Goal: Information Seeking & Learning: Learn about a topic

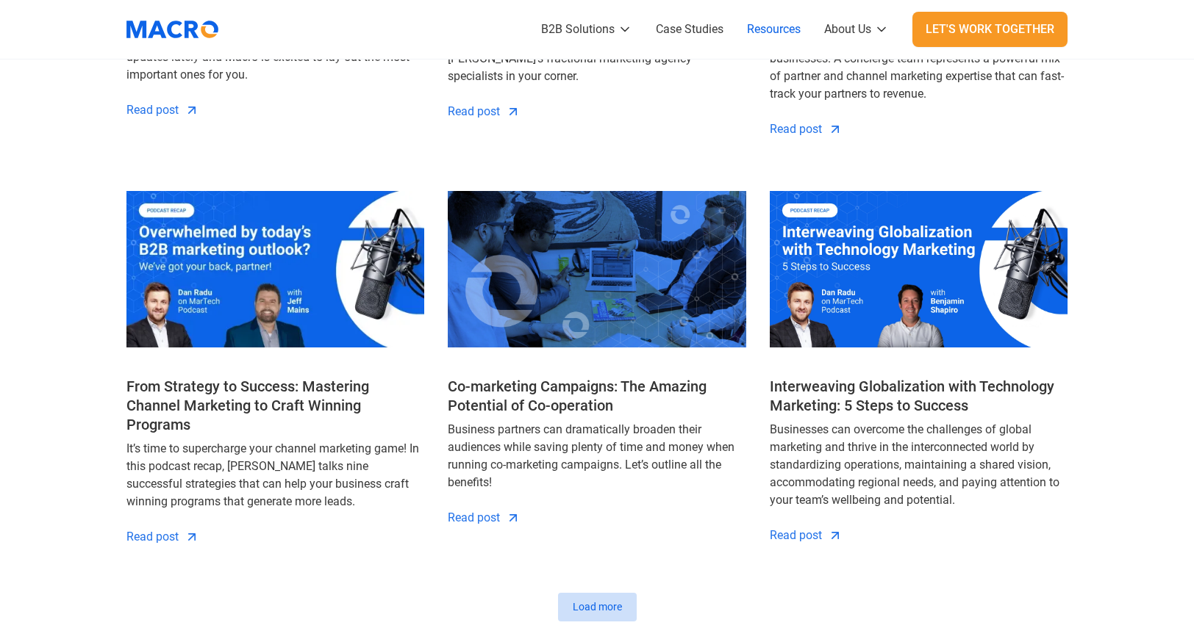
scroll to position [1544, 0]
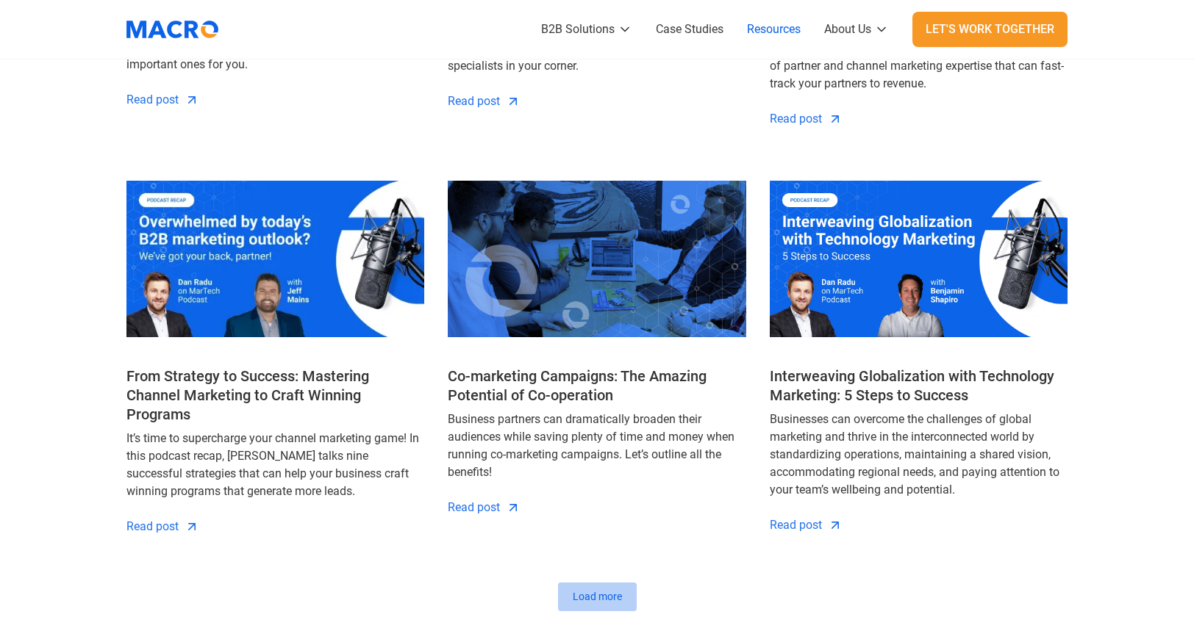
click at [601, 589] on link "Load more" at bounding box center [597, 597] width 79 height 29
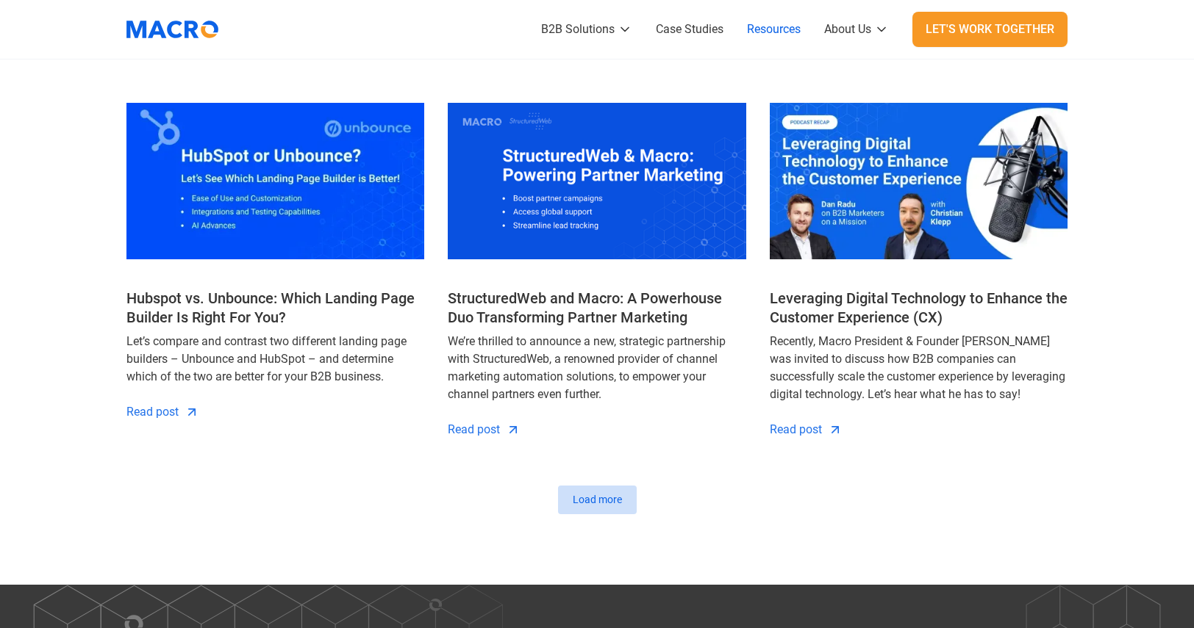
scroll to position [2867, 0]
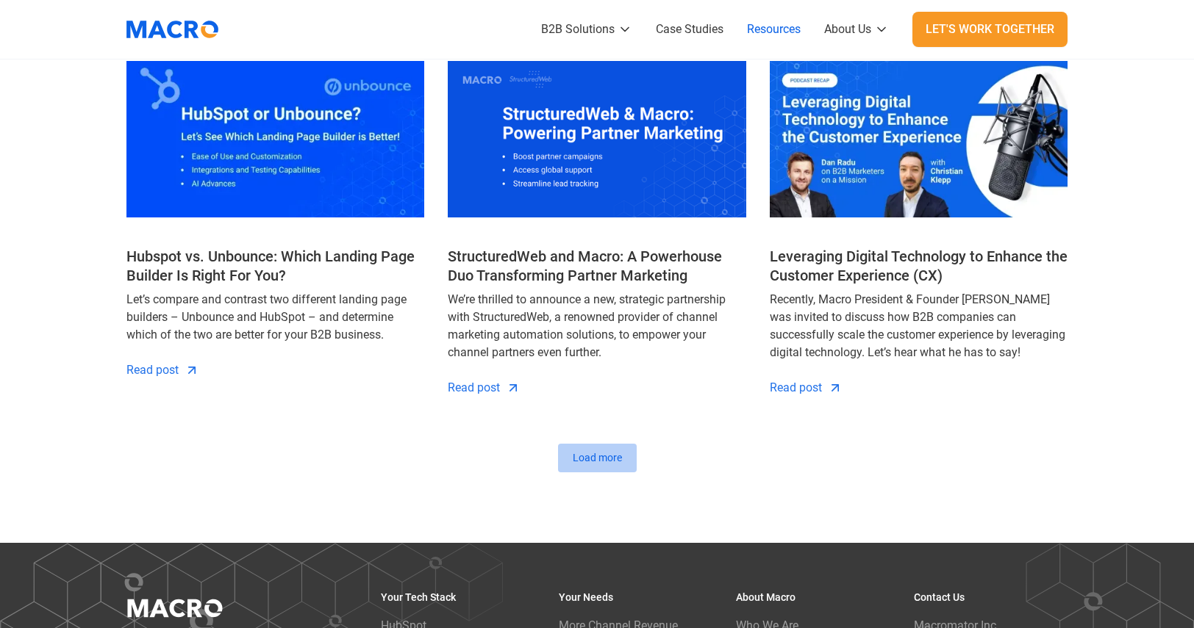
click at [597, 451] on div "Load more" at bounding box center [597, 458] width 49 height 15
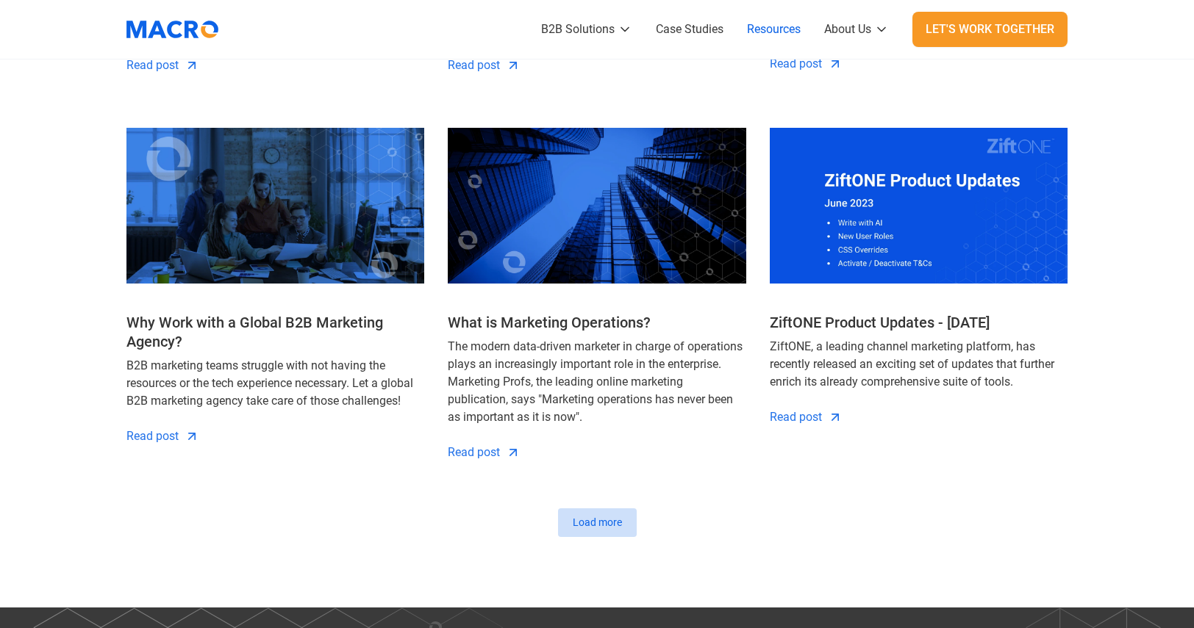
scroll to position [3969, 0]
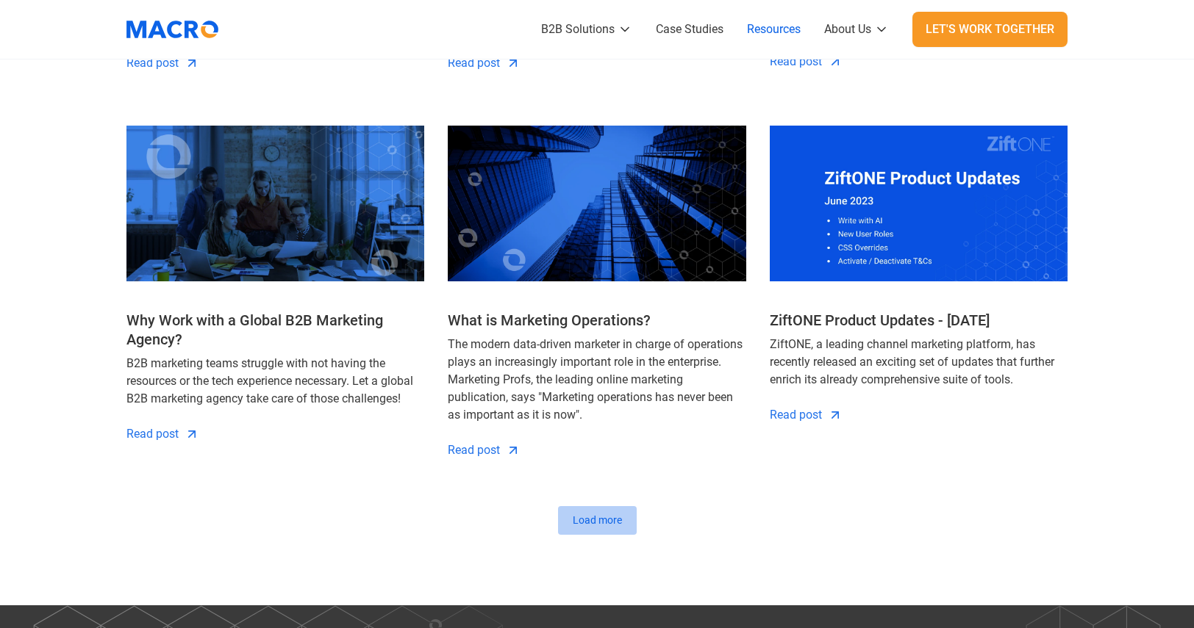
click at [621, 506] on link "Load more" at bounding box center [597, 520] width 79 height 29
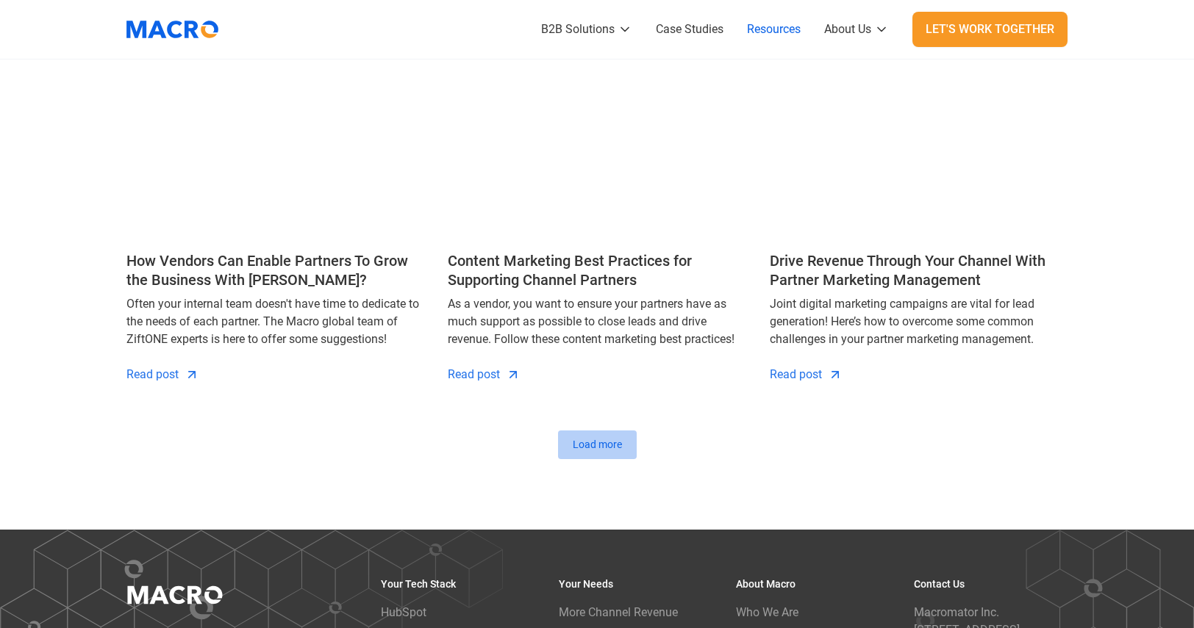
scroll to position [5219, 0]
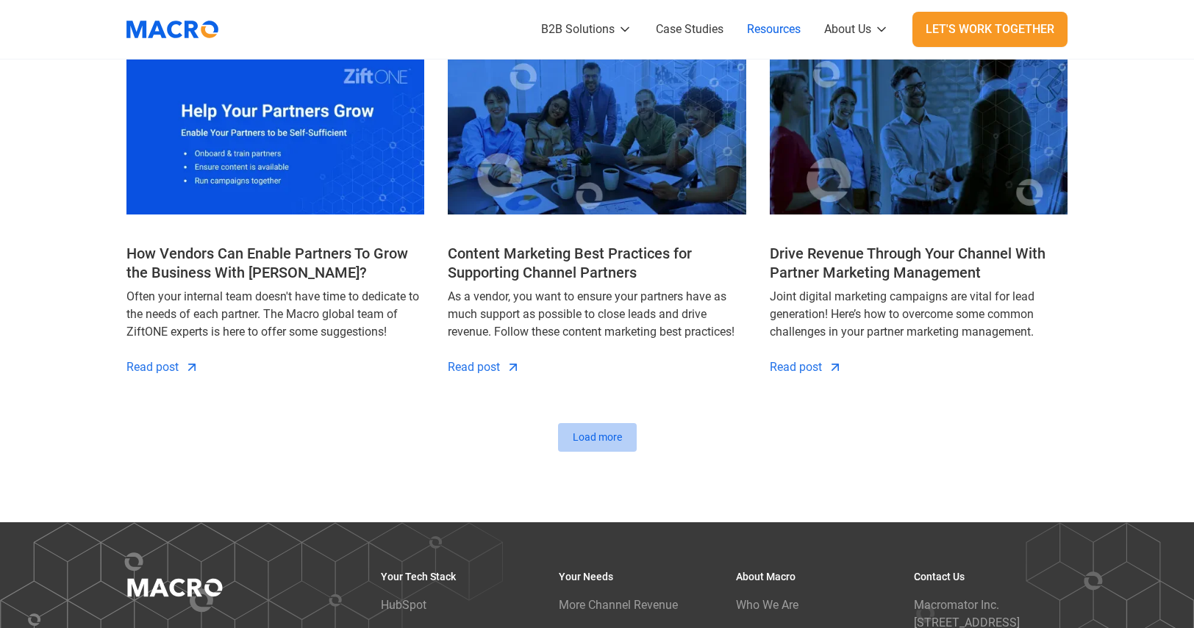
click at [616, 430] on div "Load more" at bounding box center [597, 437] width 49 height 15
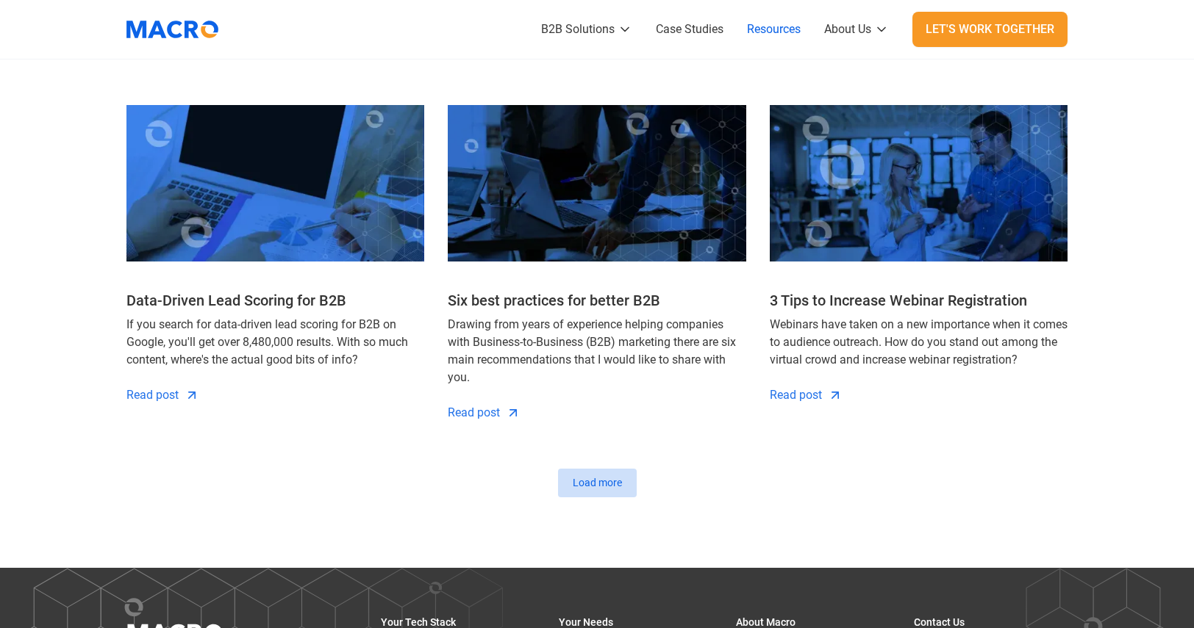
scroll to position [6321, 0]
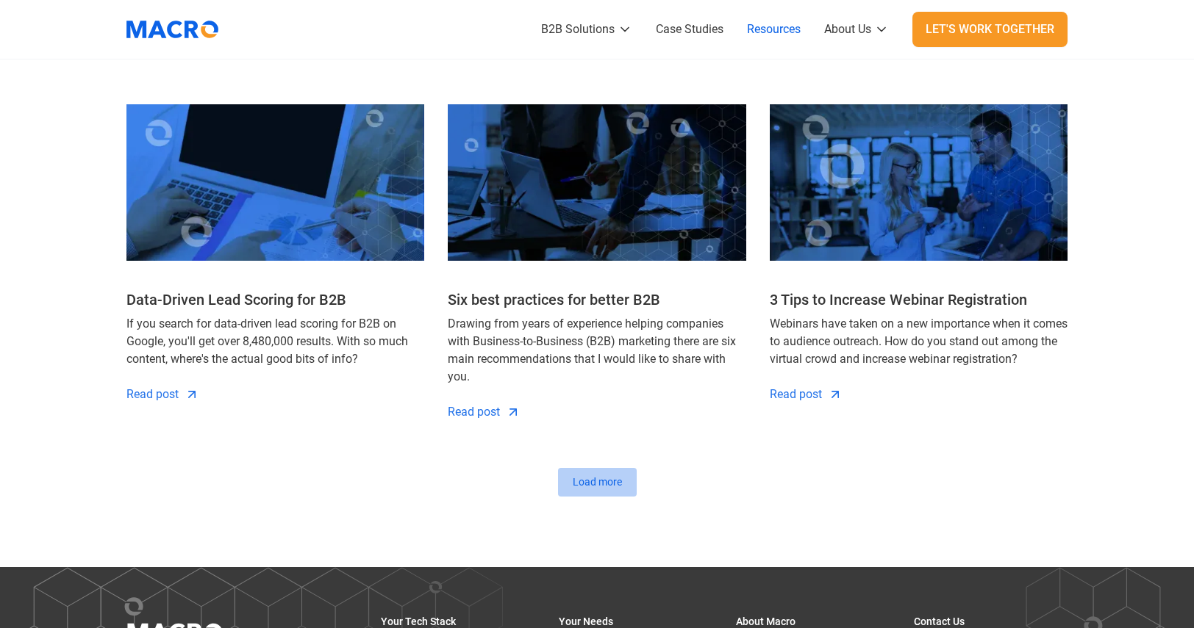
click at [617, 475] on div "Load more" at bounding box center [597, 482] width 49 height 15
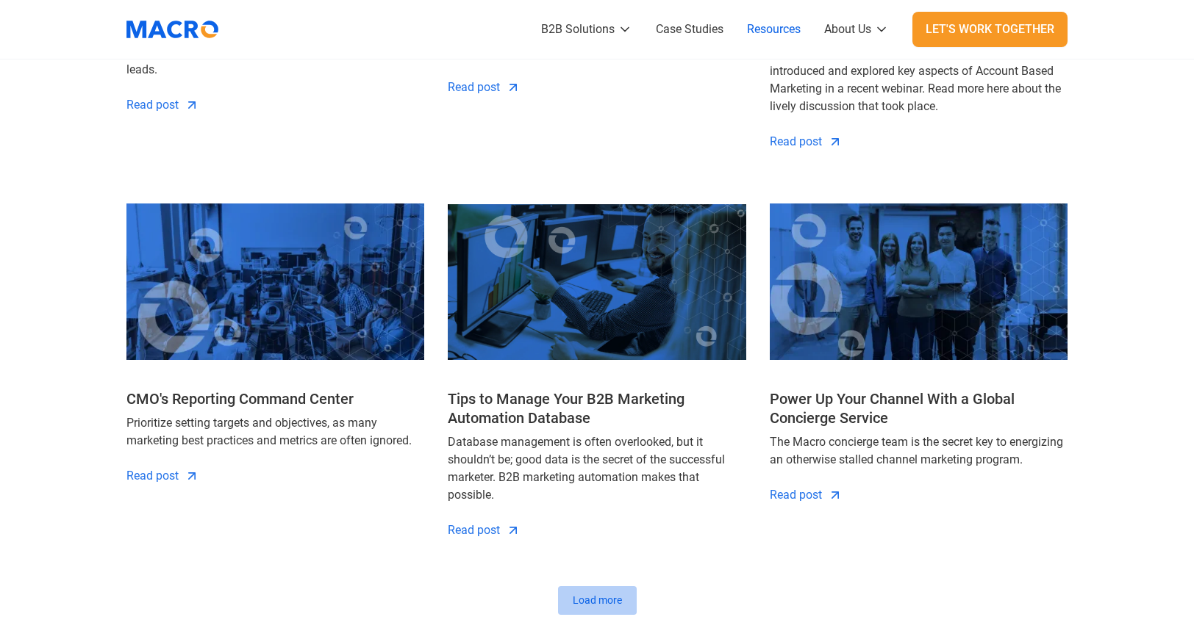
scroll to position [7424, 0]
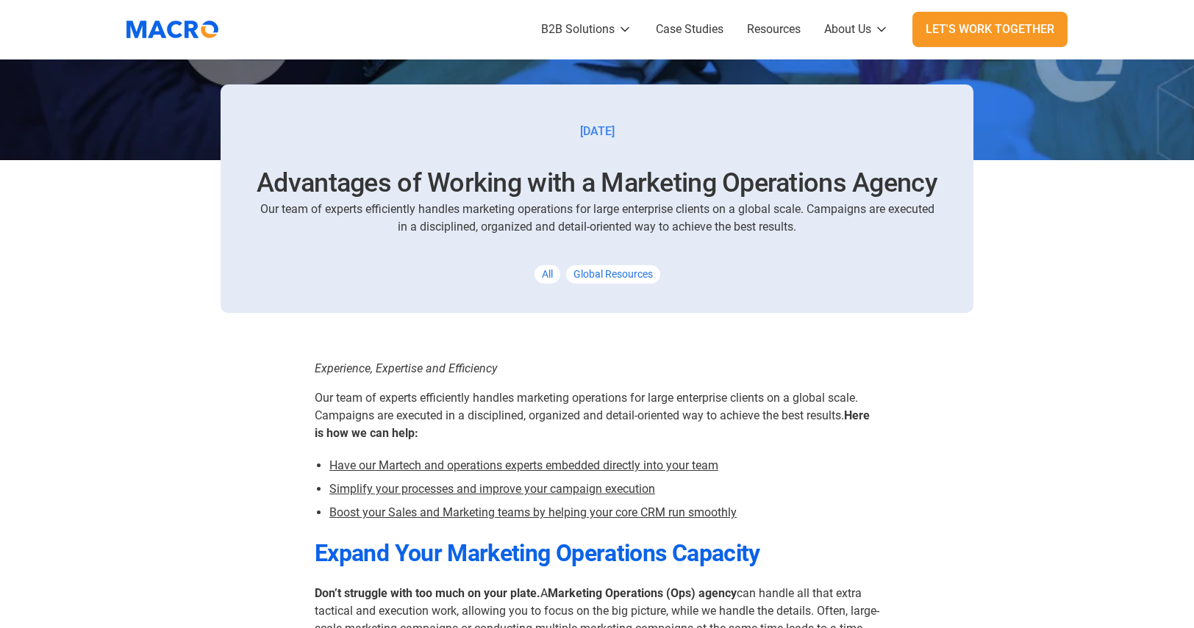
scroll to position [588, 0]
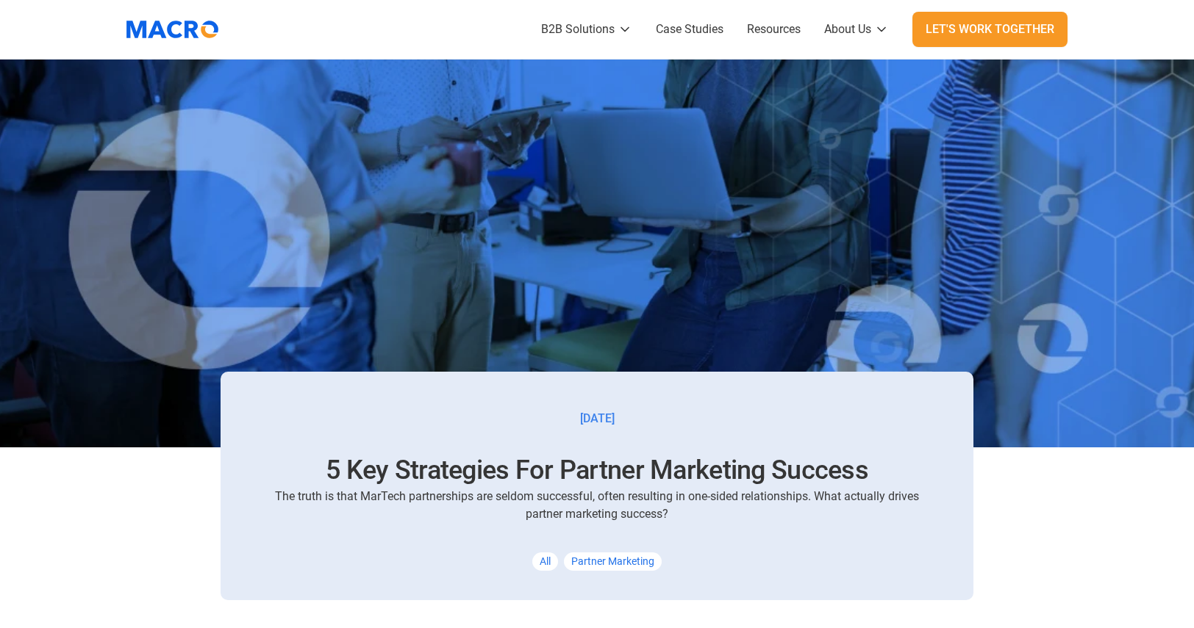
scroll to position [221, 0]
